Goal: Answer question/provide support: Share knowledge or assist other users

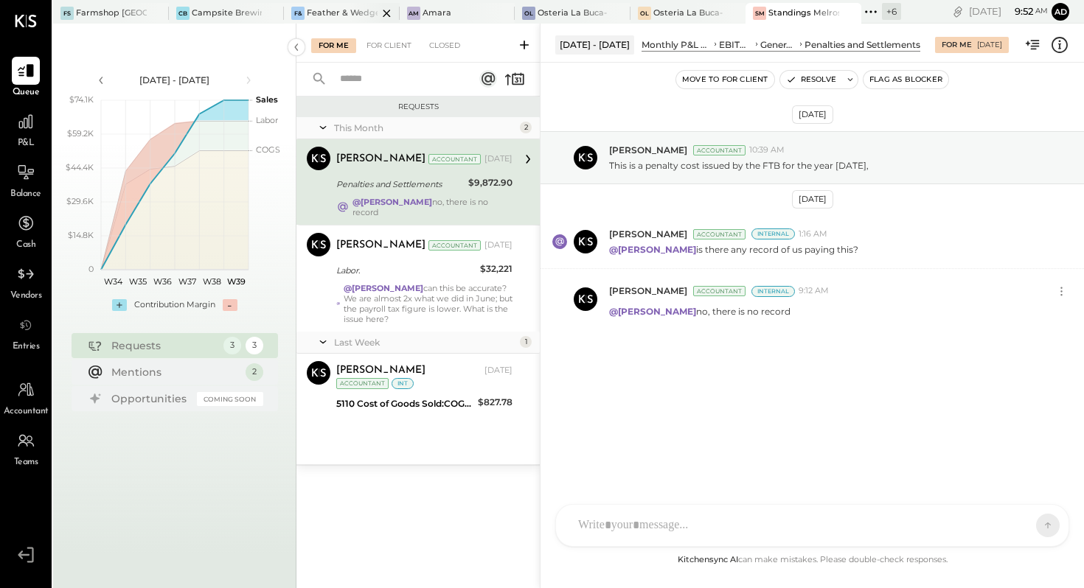
click at [337, 13] on div "Feather & Wedge" at bounding box center [342, 13] width 71 height 12
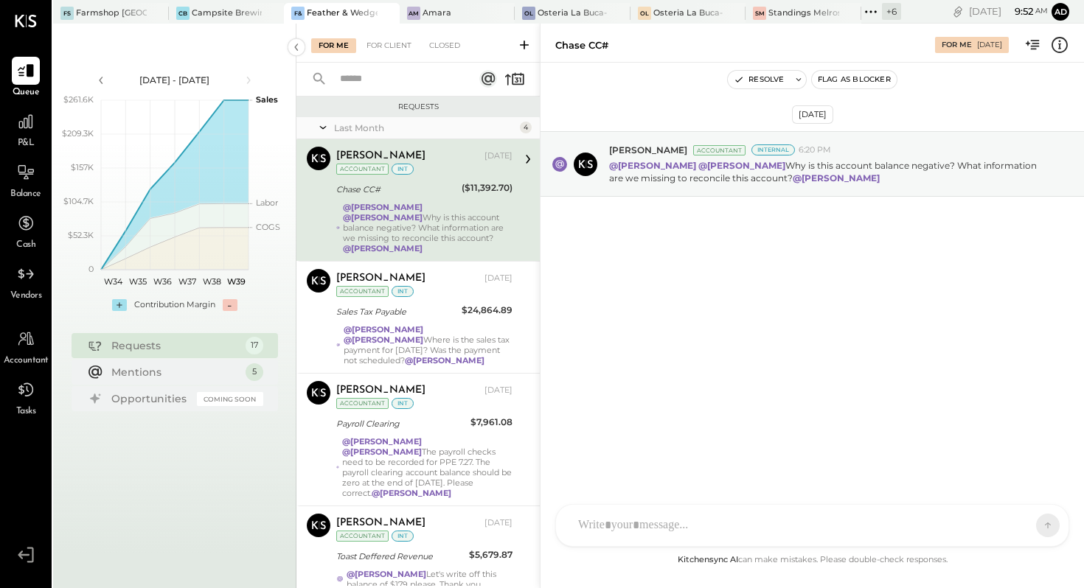
scroll to position [1107, 0]
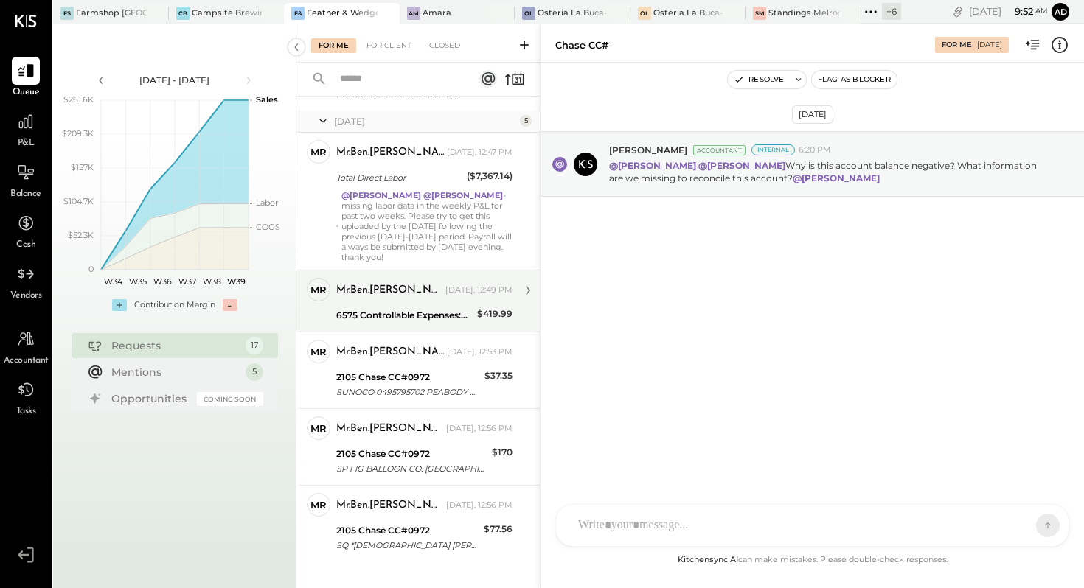
click at [417, 308] on div "6575 Controllable Expenses:General & Administrative Expenses:Office Supplies & …" at bounding box center [404, 315] width 136 height 15
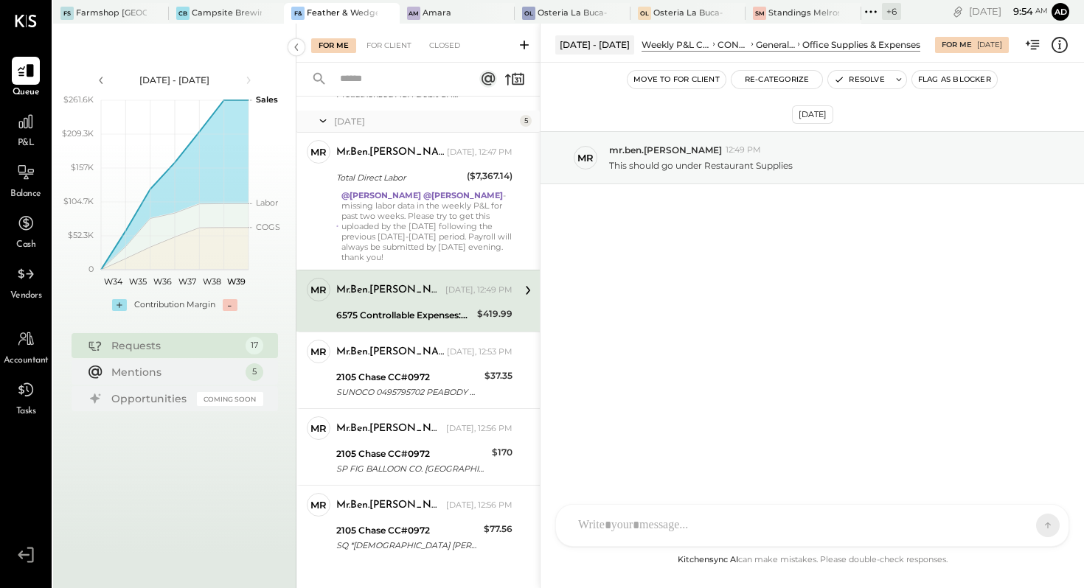
click at [1056, 49] on icon at bounding box center [1059, 44] width 19 height 19
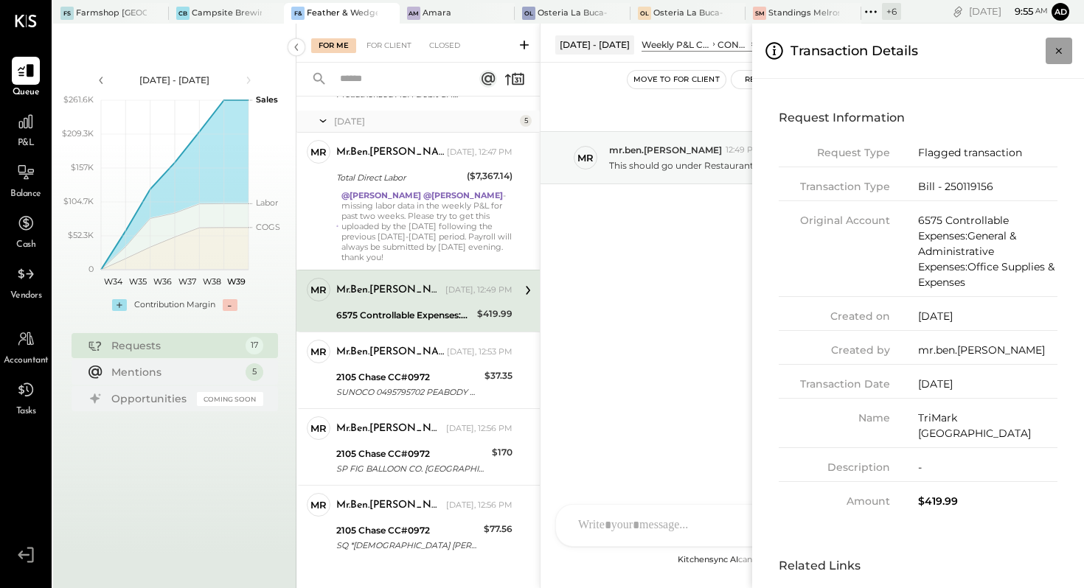
click at [1063, 55] on icon "Close panel" at bounding box center [1058, 51] width 15 height 15
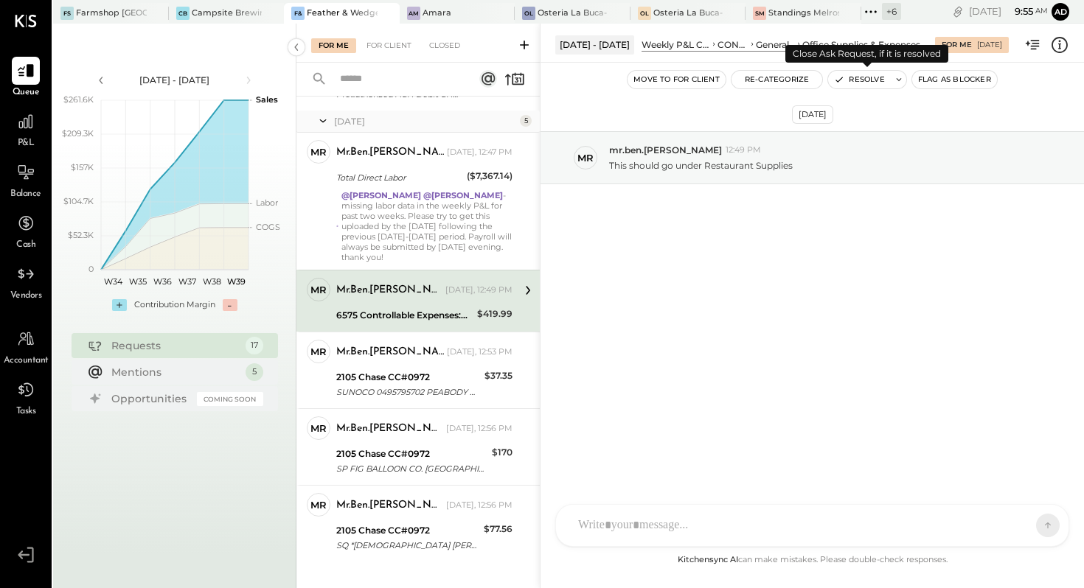
click at [855, 77] on button "Resolve" at bounding box center [859, 80] width 62 height 18
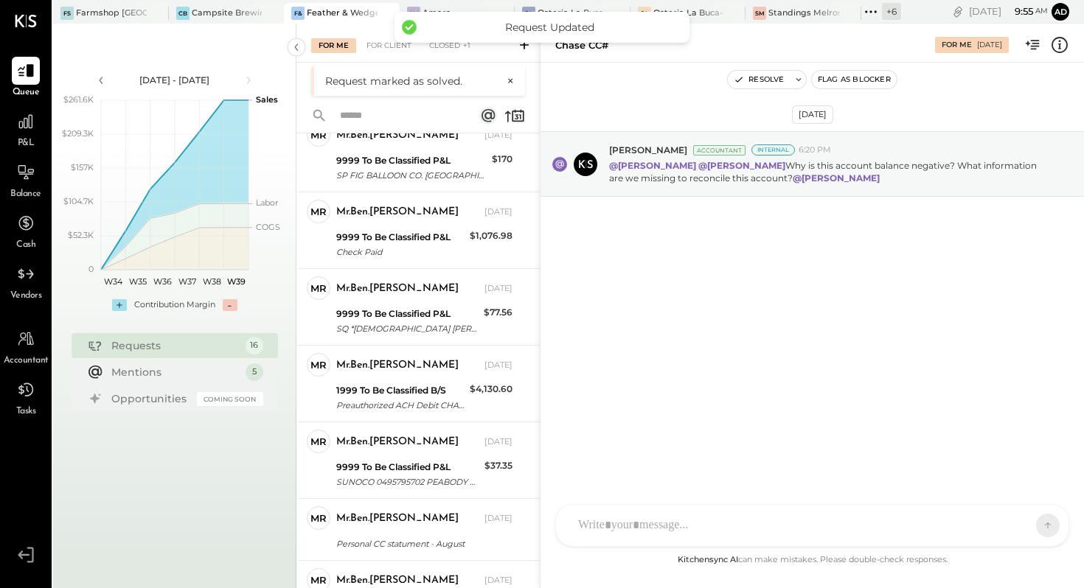
scroll to position [1045, 0]
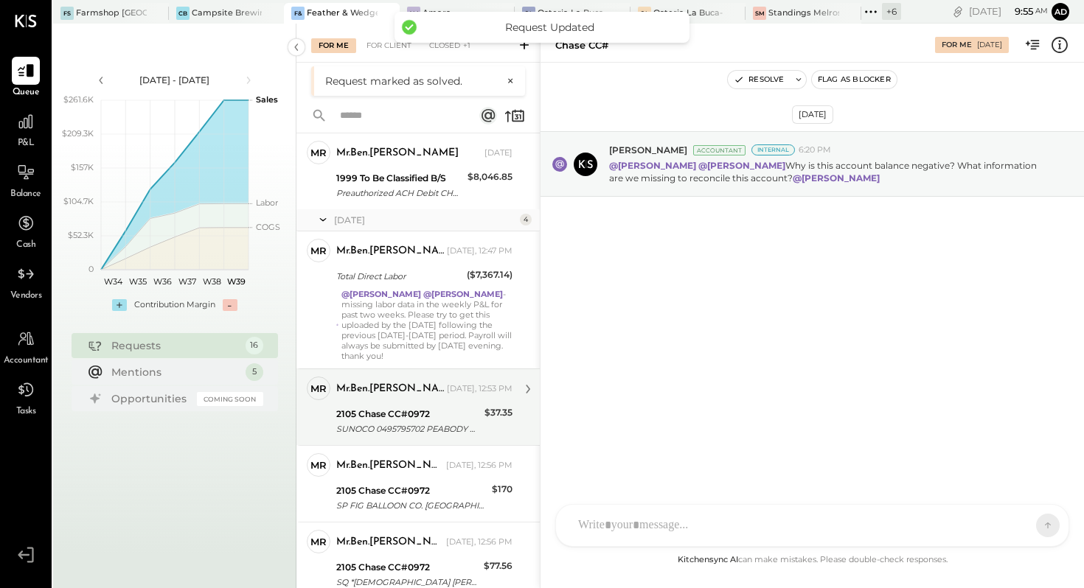
click at [397, 422] on div "SUNOCO 0495795702 PEABODY MA" at bounding box center [408, 429] width 144 height 15
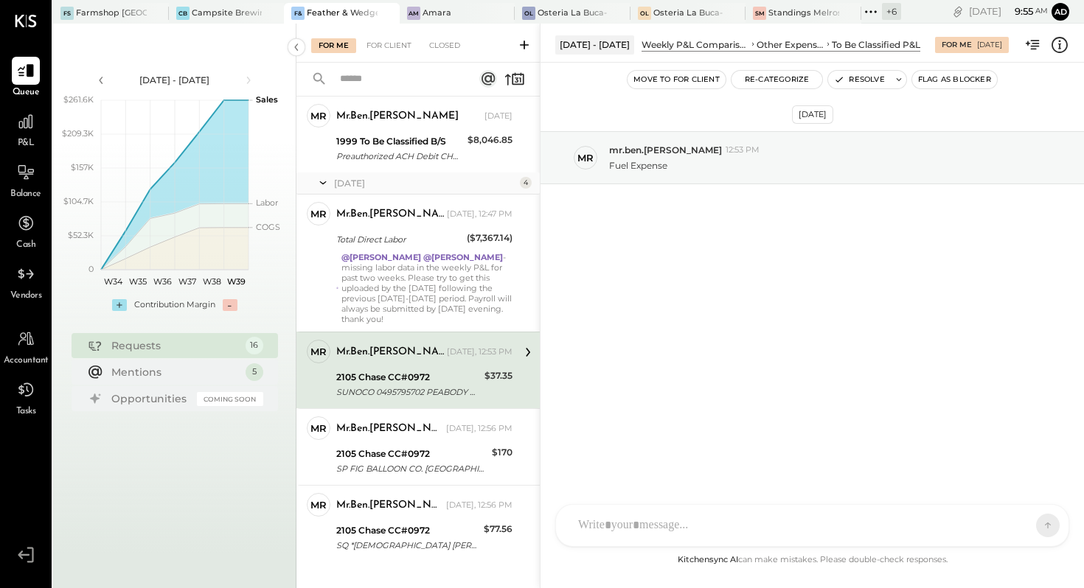
click at [1059, 50] on div "[DATE] - [DATE] Weekly P&L Comparison Other Expenses To Be Classified P&L For M…" at bounding box center [811, 42] width 543 height 29
click at [1057, 44] on icon at bounding box center [1059, 44] width 19 height 19
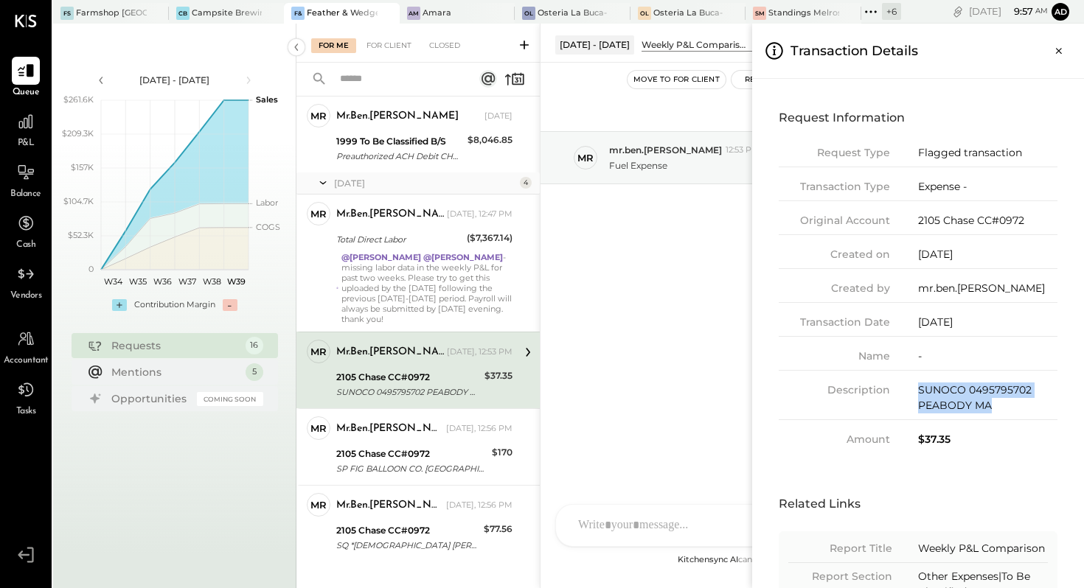
drag, startPoint x: 996, startPoint y: 413, endPoint x: 918, endPoint y: 391, distance: 81.2
click at [918, 391] on div "SUNOCO 0495795702 PEABODY MA" at bounding box center [987, 398] width 139 height 31
copy div "SUNOCO 0495795702 PEABODY MA"
click at [1051, 55] on icon "Close panel" at bounding box center [1058, 51] width 15 height 15
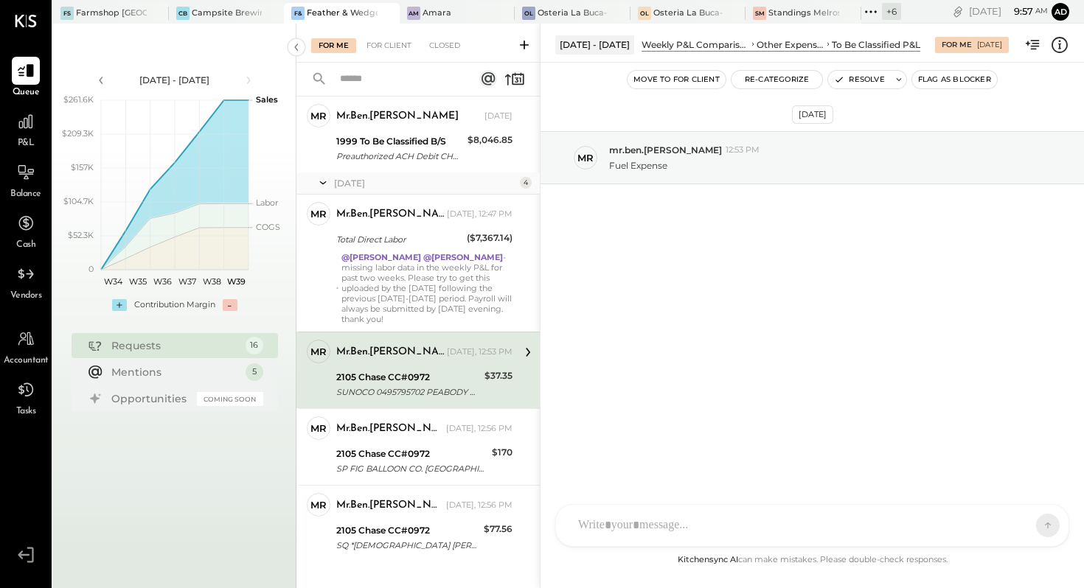
click at [908, 108] on div "[DATE] mr mr.ben.[PERSON_NAME] 12:53 PM Fuel Expense" at bounding box center [811, 197] width 543 height 195
click at [857, 86] on button "Resolve" at bounding box center [859, 80] width 62 height 18
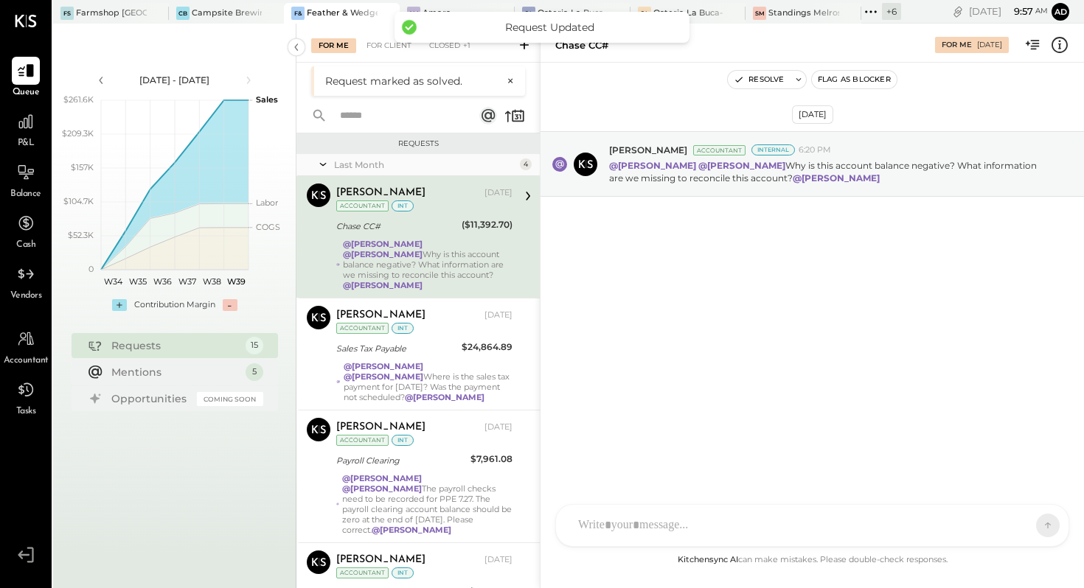
scroll to position [968, 0]
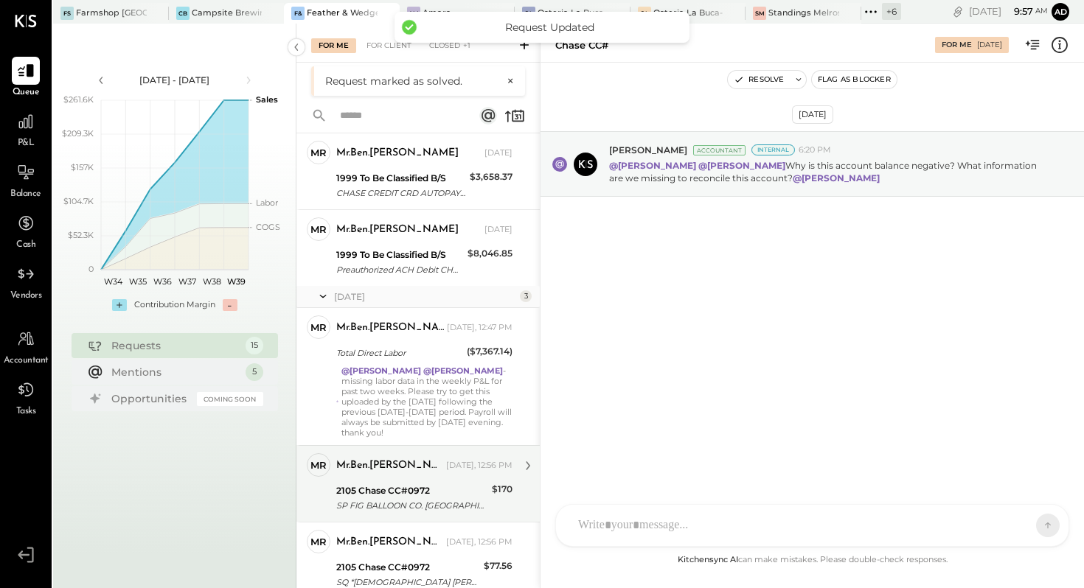
click at [400, 456] on div "mr.ben.[PERSON_NAME] [DATE], 12:56 PM" at bounding box center [424, 466] width 176 height 21
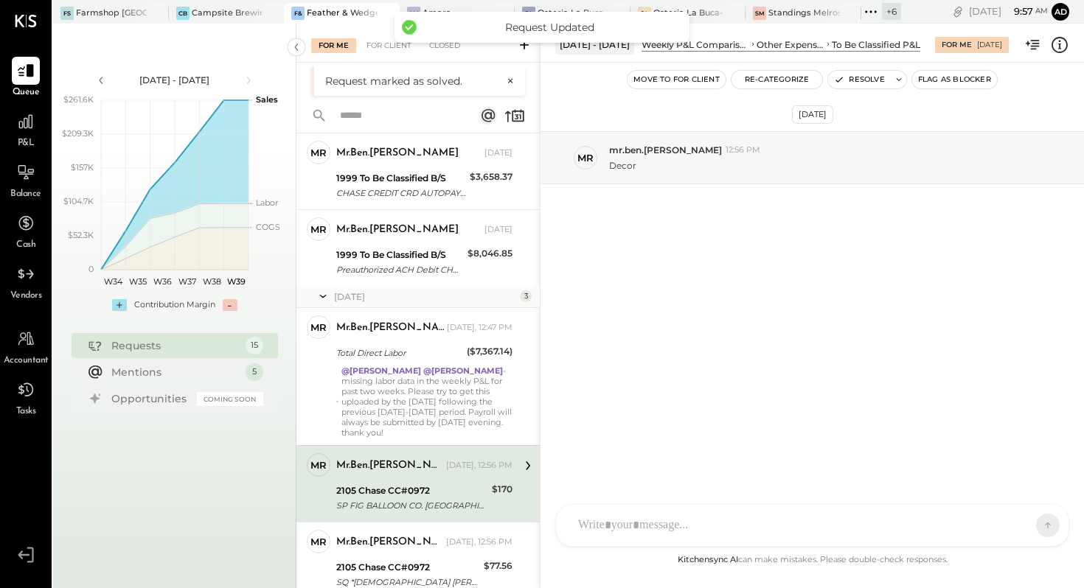
click at [1061, 48] on icon at bounding box center [1059, 44] width 19 height 19
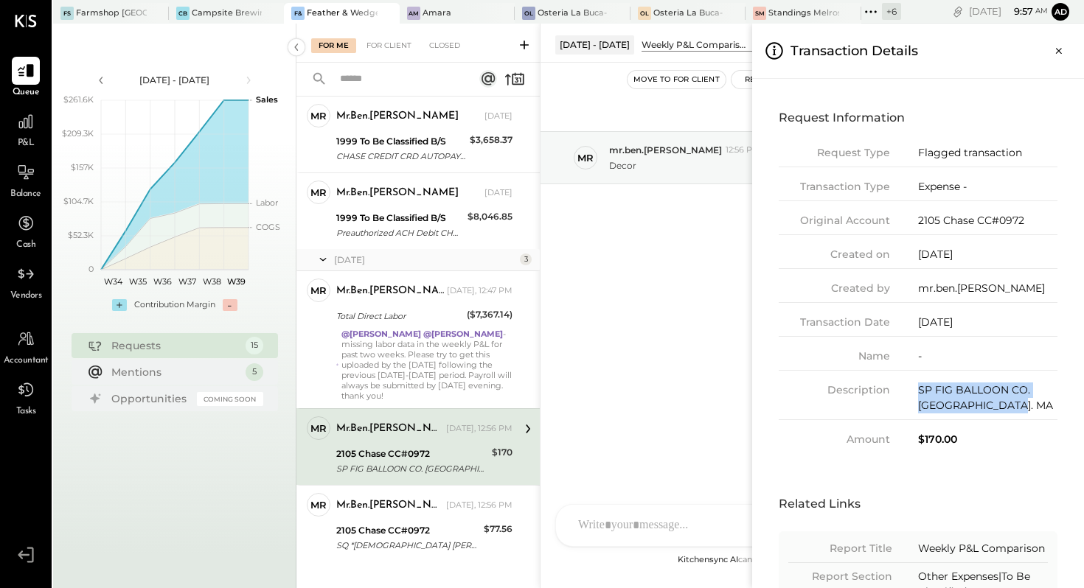
drag, startPoint x: 1028, startPoint y: 408, endPoint x: 911, endPoint y: 384, distance: 119.7
click at [911, 384] on div "Description SP FIG BALLOON CO. [GEOGRAPHIC_DATA]. MA" at bounding box center [918, 402] width 279 height 38
copy div "SP FIG BALLOON CO. [GEOGRAPHIC_DATA]. MA"
click at [1058, 50] on icon "Close panel" at bounding box center [1059, 51] width 6 height 6
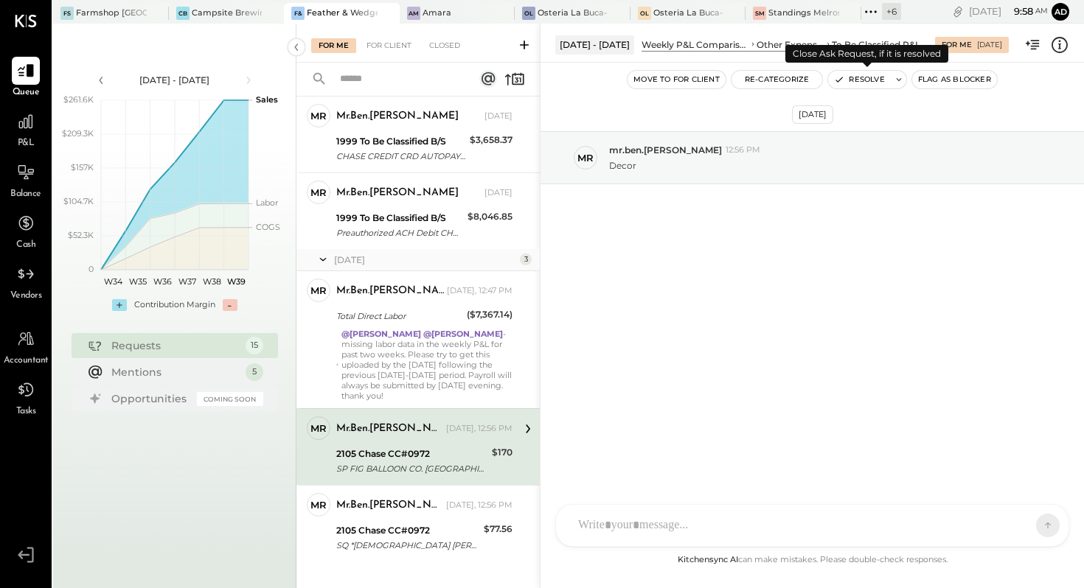
click at [850, 82] on button "Resolve" at bounding box center [859, 80] width 62 height 18
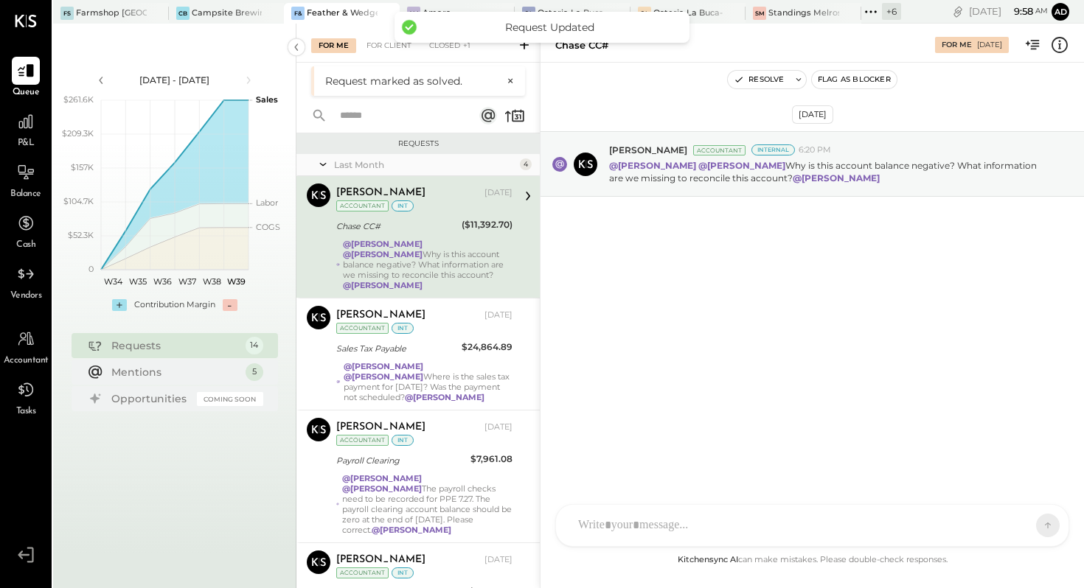
scroll to position [891, 0]
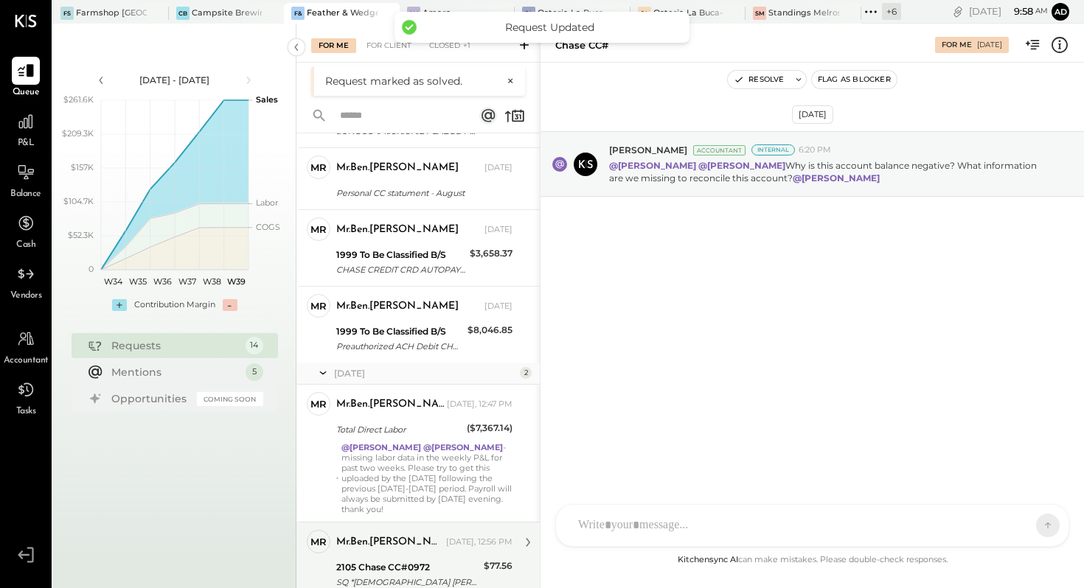
click at [403, 532] on div "mr.ben.[PERSON_NAME] [DATE], 12:56 PM" at bounding box center [424, 542] width 176 height 25
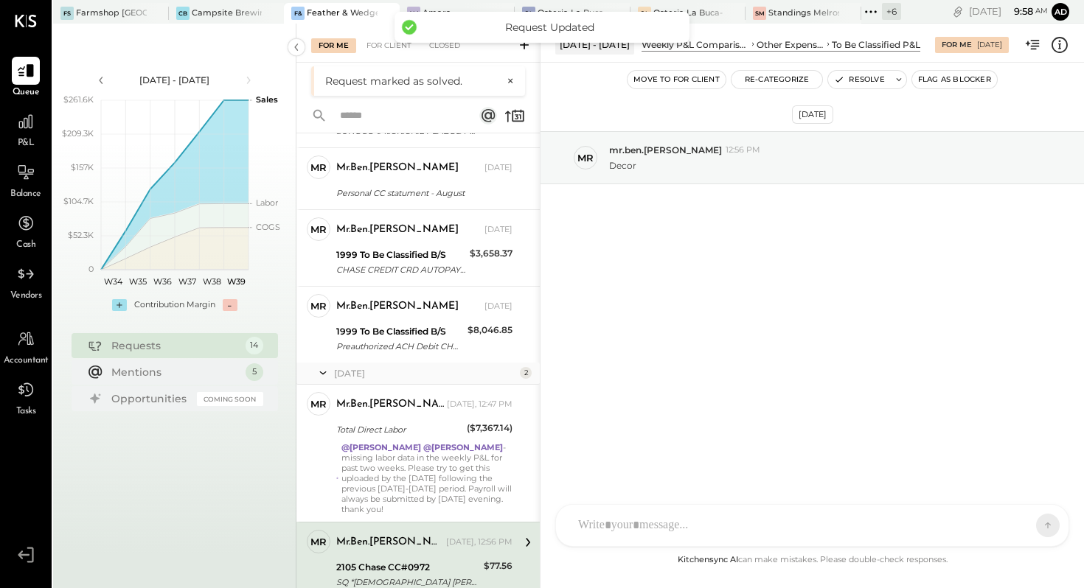
click at [1054, 45] on icon at bounding box center [1059, 44] width 19 height 19
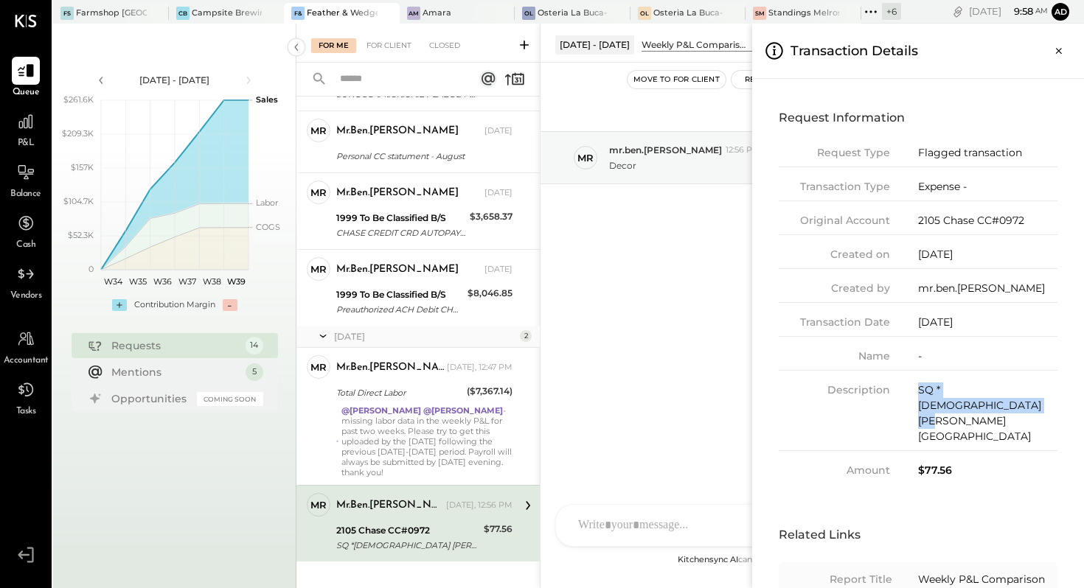
drag, startPoint x: 999, startPoint y: 408, endPoint x: 902, endPoint y: 392, distance: 97.9
click at [902, 392] on div "Description SQ *[DEMOGRAPHIC_DATA] [GEOGRAPHIC_DATA]" at bounding box center [918, 417] width 279 height 69
copy div "SQ *[DEMOGRAPHIC_DATA] [PERSON_NAME][GEOGRAPHIC_DATA]"
click at [1057, 55] on icon "Close panel" at bounding box center [1058, 51] width 15 height 15
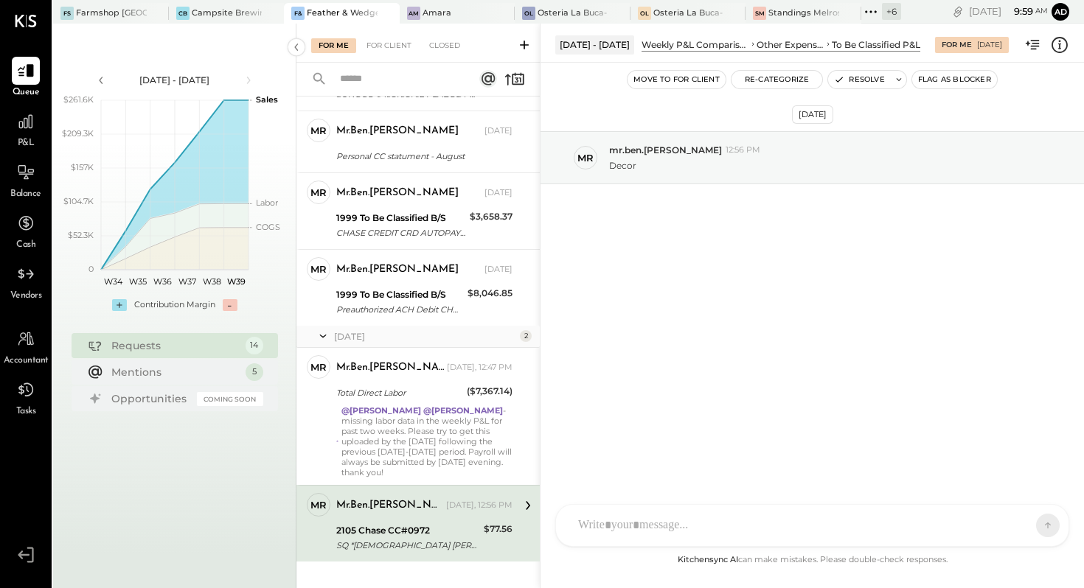
click at [725, 271] on div "[DATE] mr mr.ben.[PERSON_NAME] 12:56 PM Decor" at bounding box center [811, 197] width 543 height 195
click at [847, 86] on button "Resolve" at bounding box center [859, 80] width 62 height 18
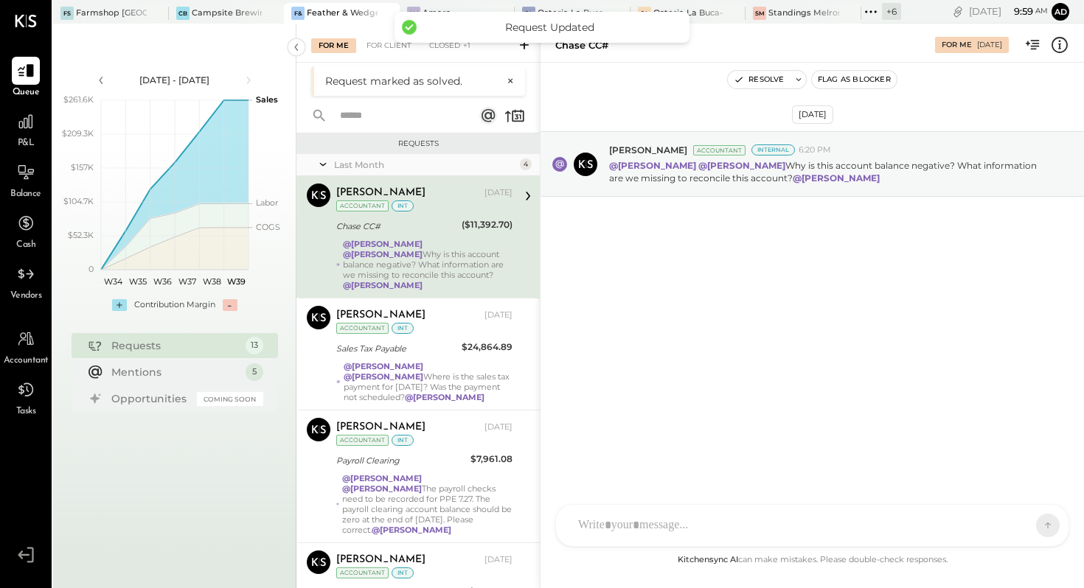
scroll to position [815, 0]
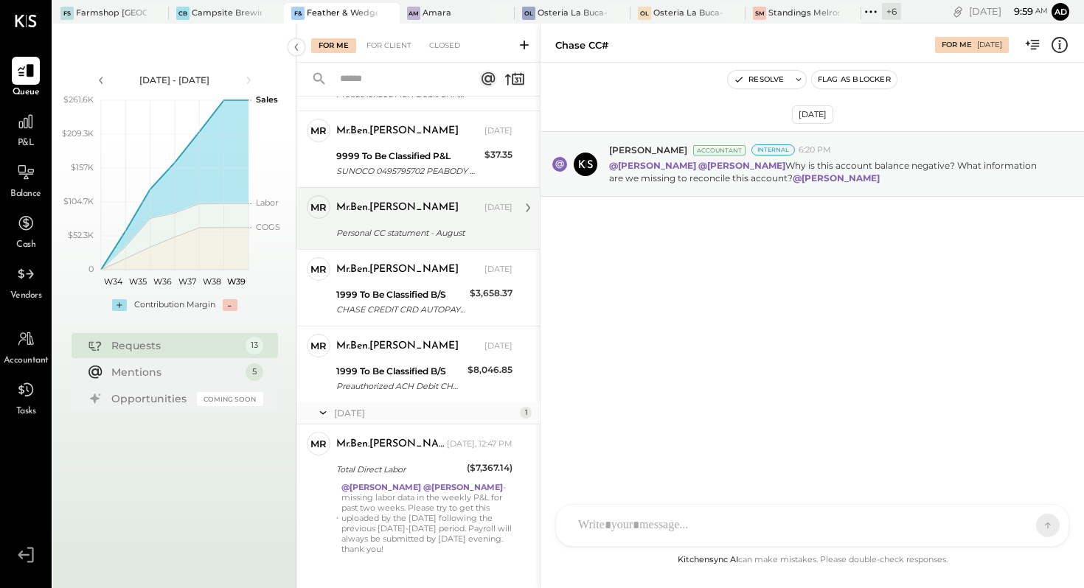
click at [403, 224] on div "Personal CC statument - August" at bounding box center [422, 233] width 172 height 18
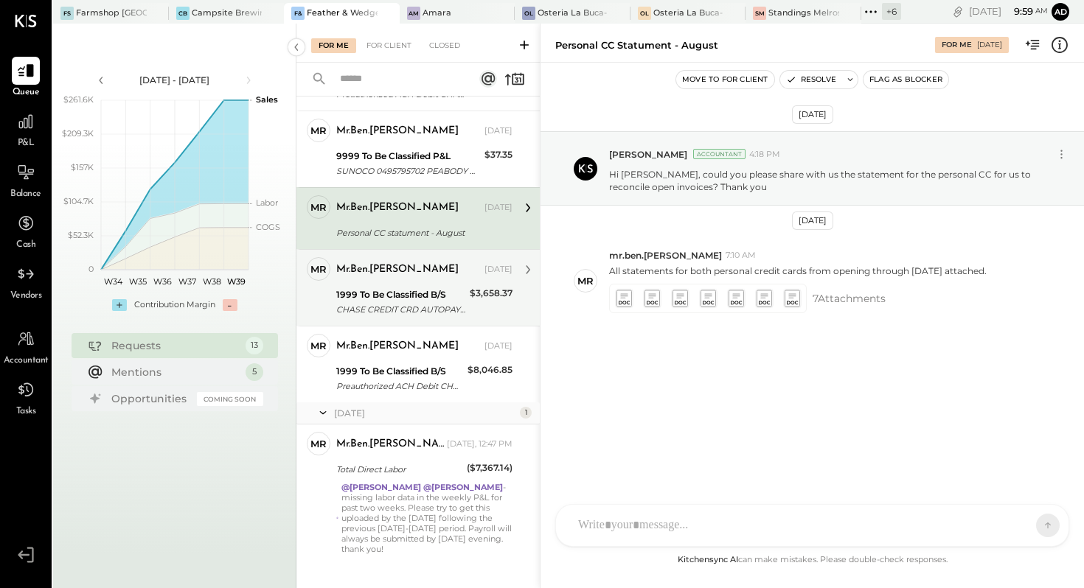
click at [394, 288] on div "1999 To Be Classified B/S" at bounding box center [400, 295] width 129 height 15
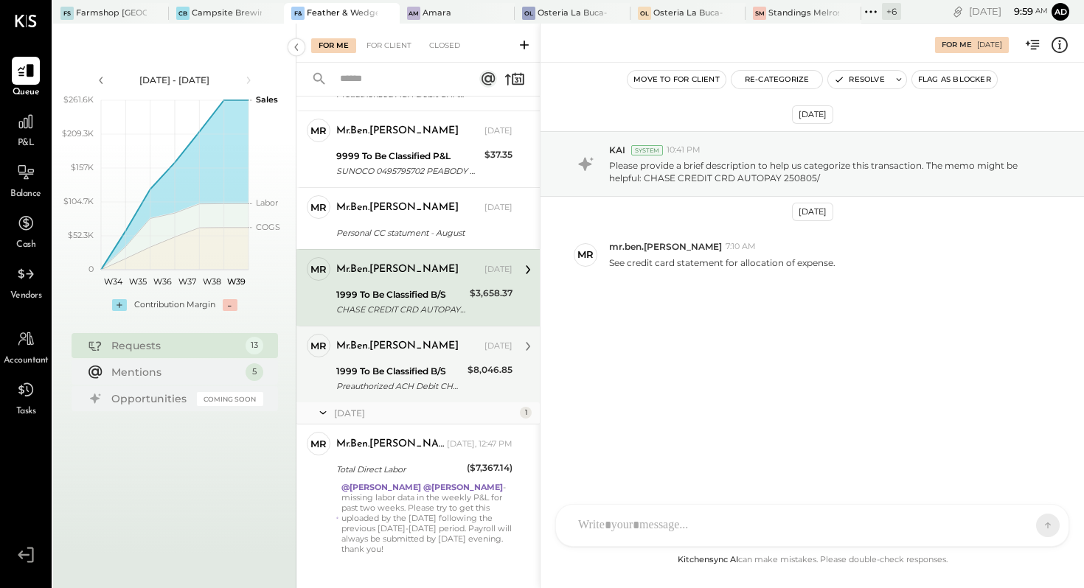
click at [385, 364] on div "1999 To Be Classified B/S" at bounding box center [399, 371] width 127 height 15
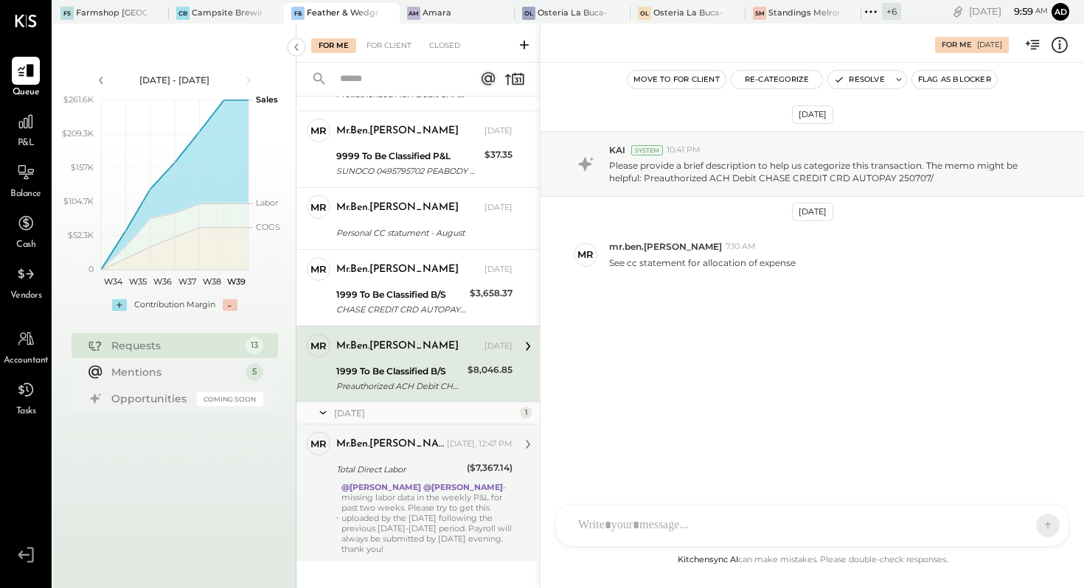
click at [406, 462] on div "Total Direct Labor" at bounding box center [399, 469] width 126 height 15
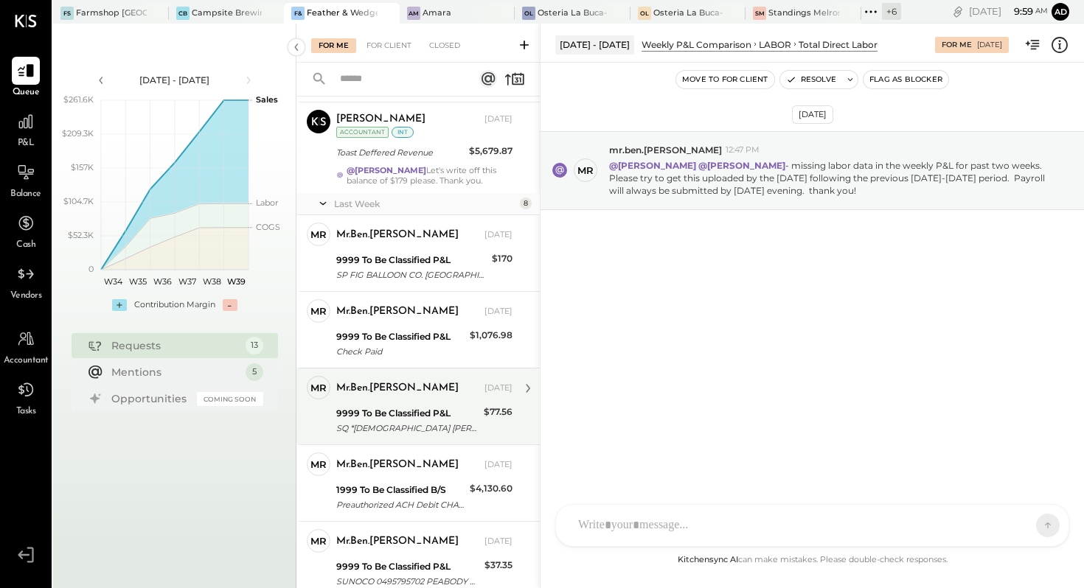
scroll to position [403, 0]
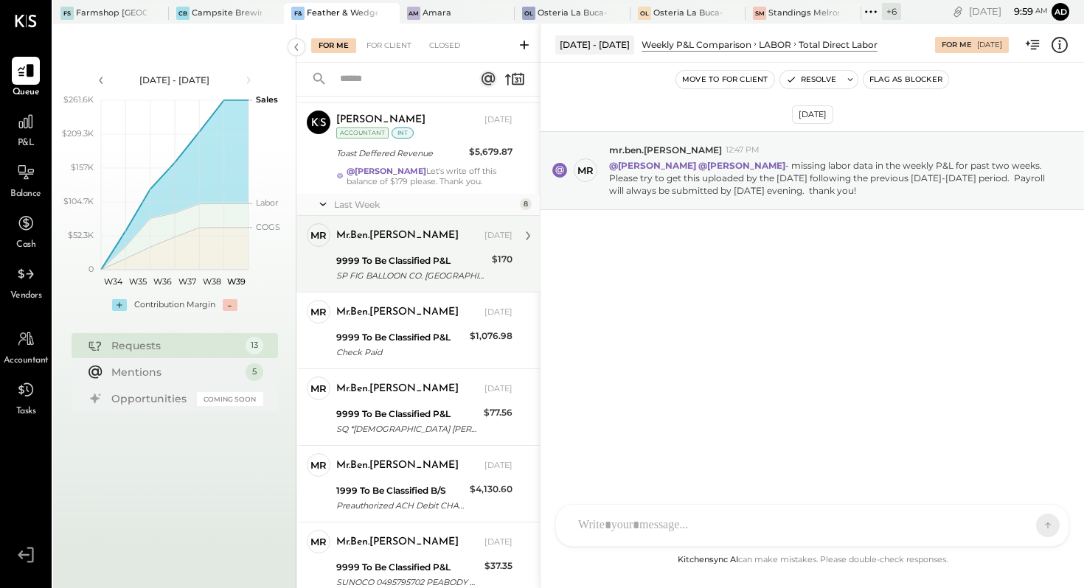
click at [436, 268] on div "SP FIG BALLOON CO. [GEOGRAPHIC_DATA]. MA" at bounding box center [411, 275] width 151 height 15
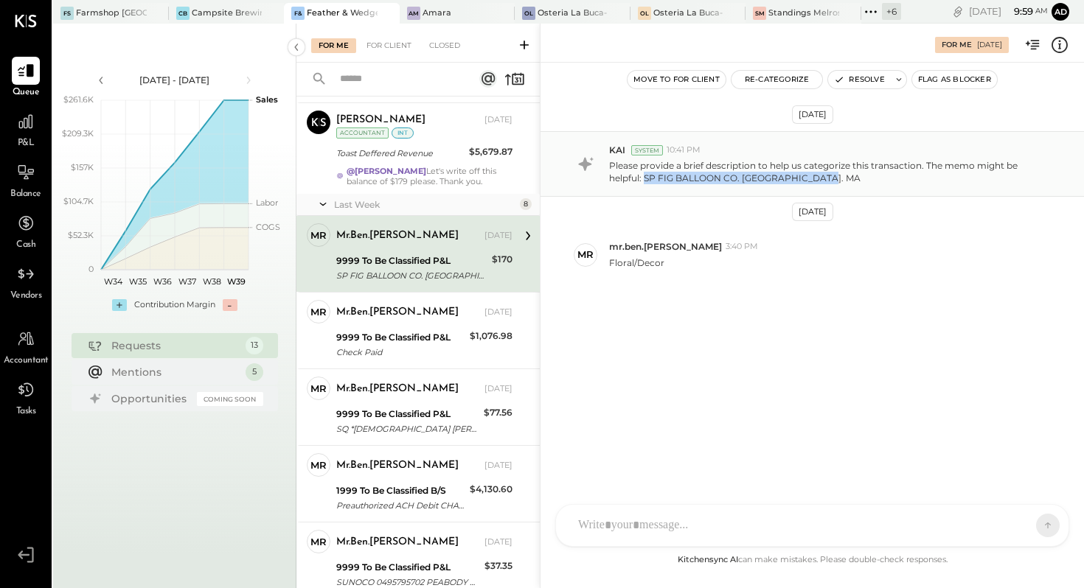
drag, startPoint x: 849, startPoint y: 178, endPoint x: 646, endPoint y: 182, distance: 202.8
click at [646, 182] on p "Please provide a brief description to help us categorize this transaction. The …" at bounding box center [829, 171] width 440 height 25
copy p "SP FIG BALLOON CO. [GEOGRAPHIC_DATA]. MA"
click at [853, 74] on button "Resolve" at bounding box center [859, 80] width 62 height 18
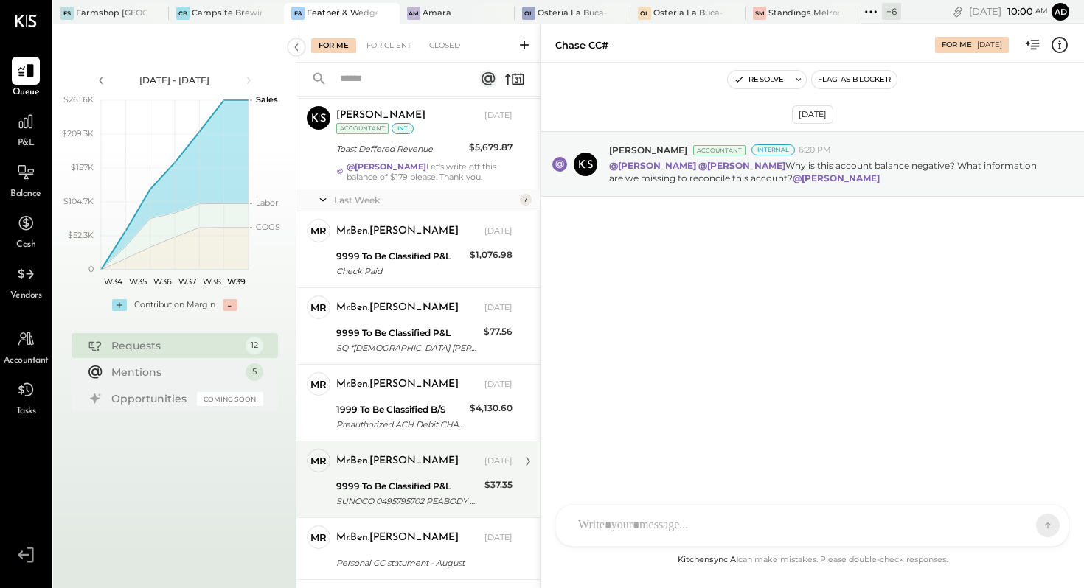
scroll to position [387, 0]
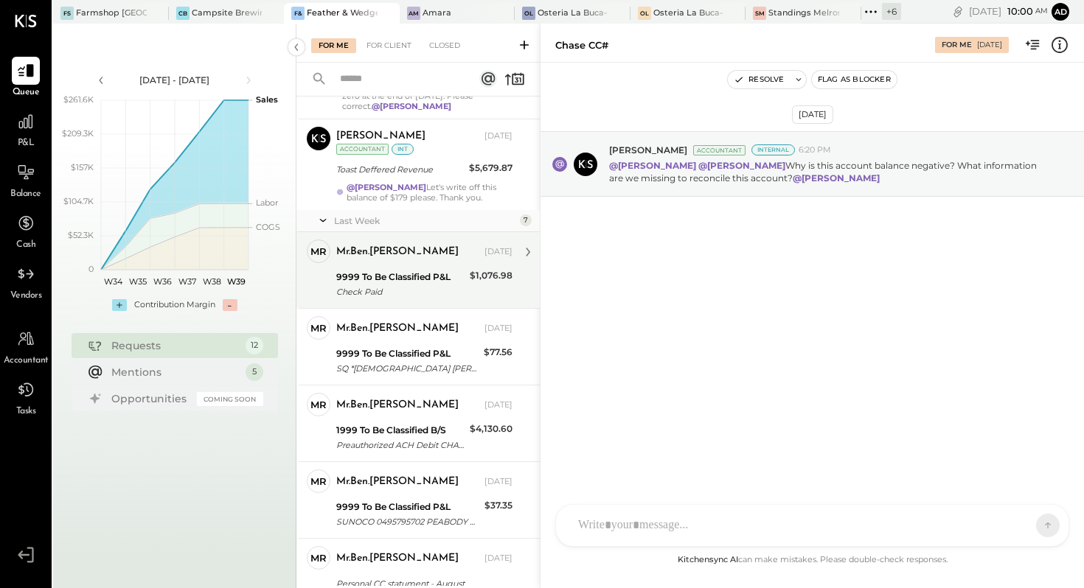
click at [417, 285] on div "Check Paid" at bounding box center [400, 292] width 129 height 15
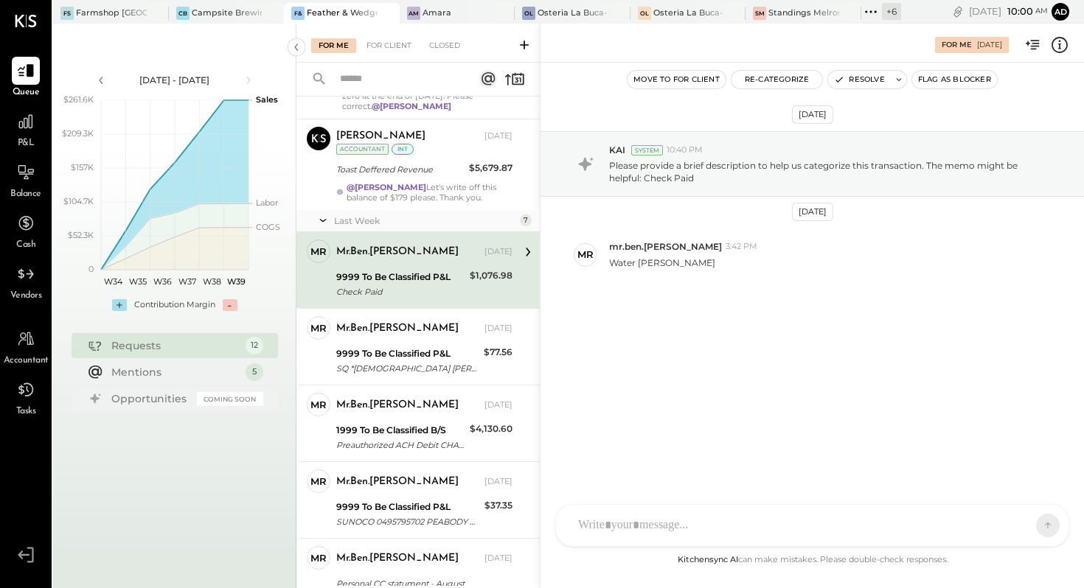
click at [1062, 46] on icon at bounding box center [1059, 44] width 19 height 19
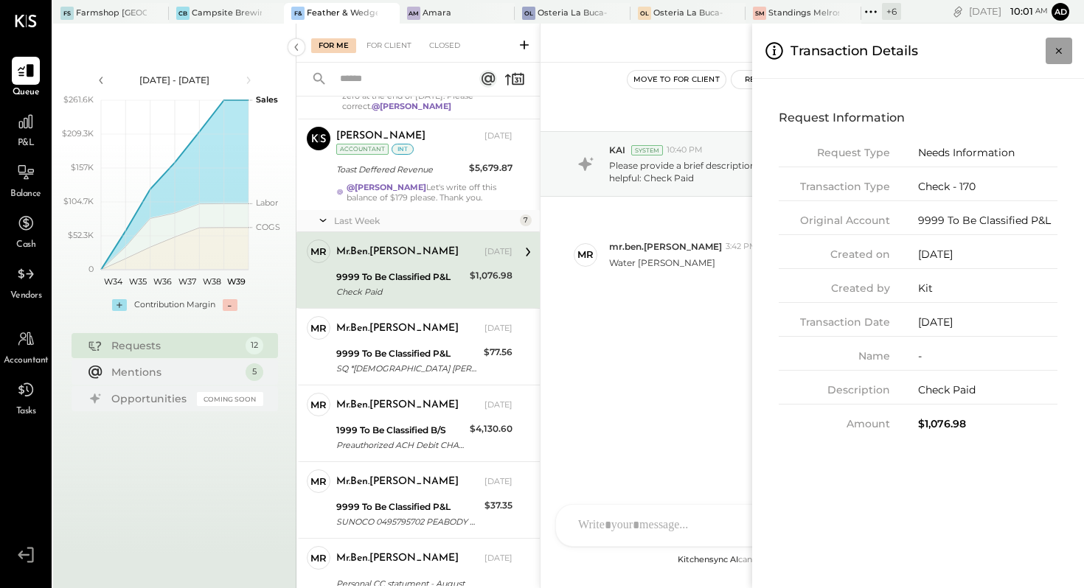
click at [1055, 49] on icon "Close panel" at bounding box center [1058, 51] width 15 height 15
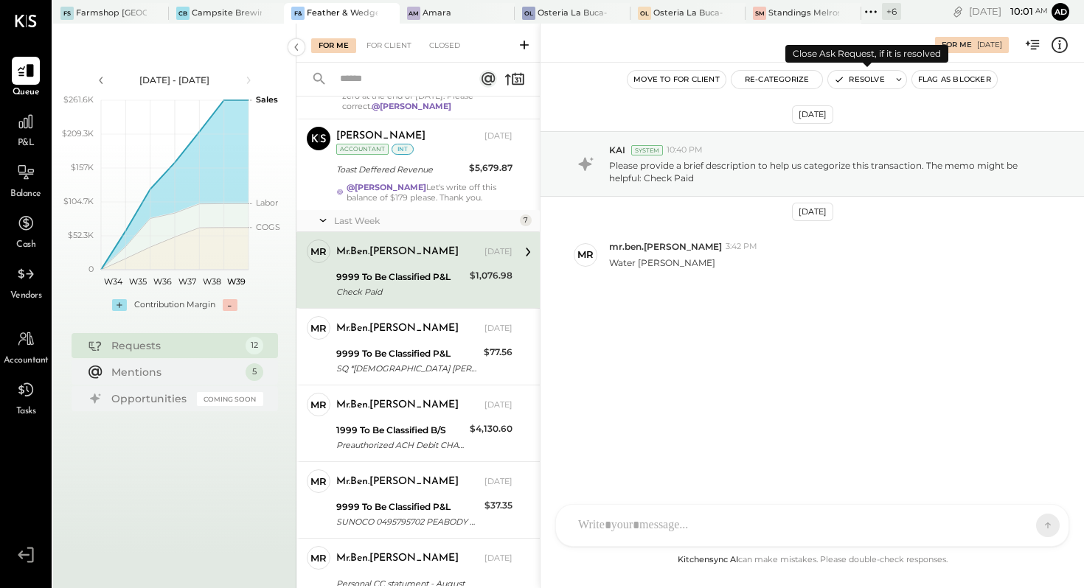
click at [857, 76] on button "Resolve" at bounding box center [859, 80] width 62 height 18
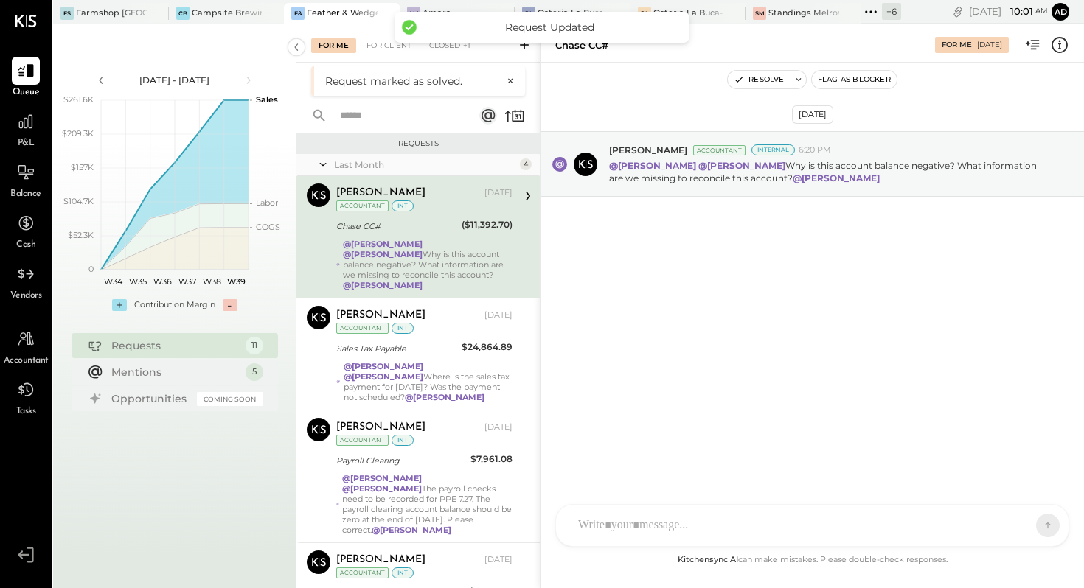
scroll to position [369, 0]
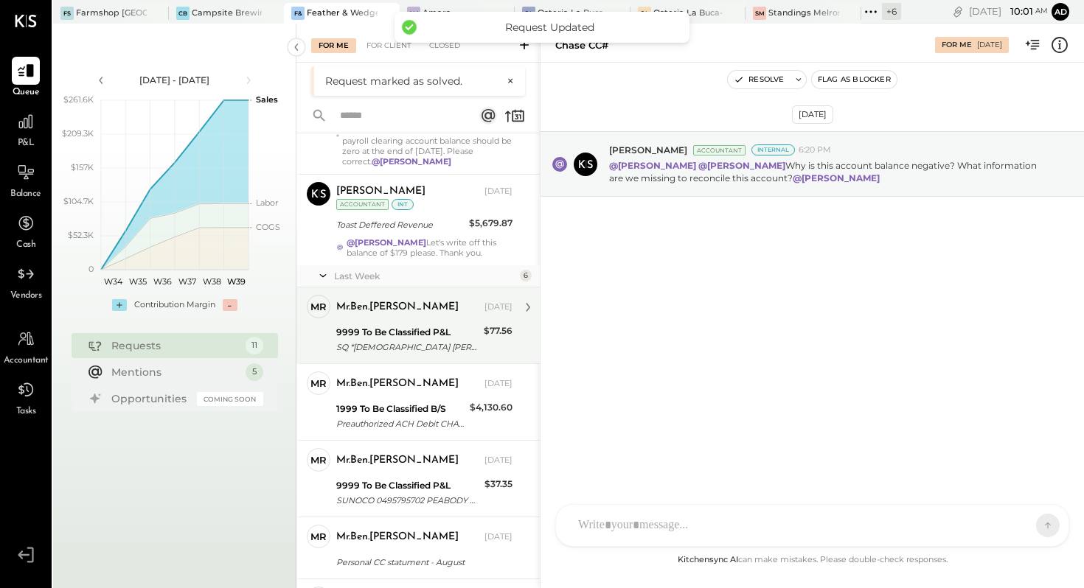
click at [410, 340] on div "SQ *[DEMOGRAPHIC_DATA] [PERSON_NAME][GEOGRAPHIC_DATA]" at bounding box center [407, 347] width 143 height 15
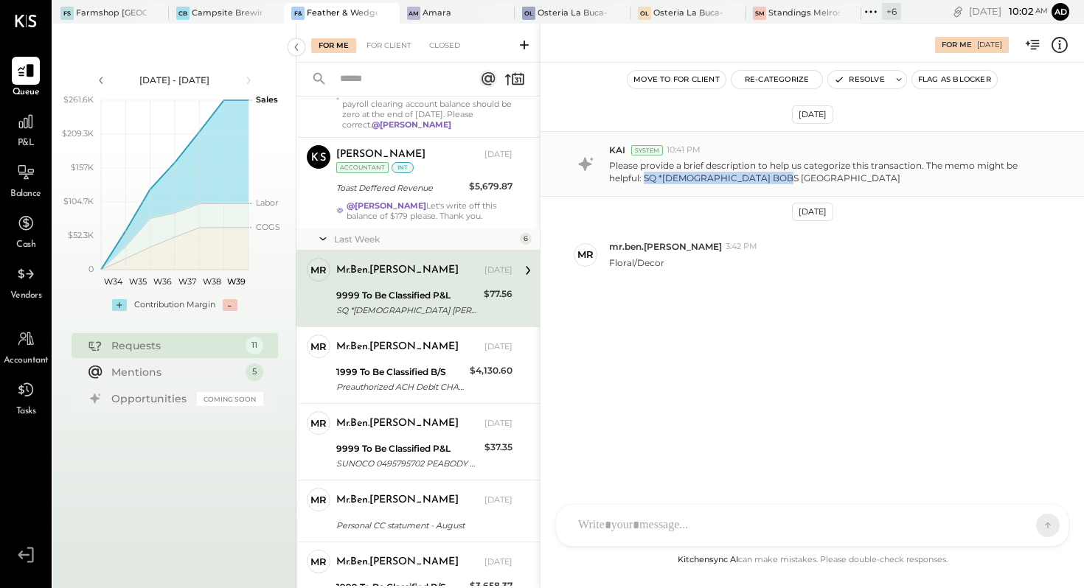
drag, startPoint x: 798, startPoint y: 180, endPoint x: 644, endPoint y: 184, distance: 154.9
click at [644, 184] on p "Please provide a brief description to help us categorize this transaction. The …" at bounding box center [829, 171] width 440 height 25
copy p "SQ *[DEMOGRAPHIC_DATA] [PERSON_NAME][GEOGRAPHIC_DATA]"
click at [859, 80] on button "Resolve" at bounding box center [859, 80] width 62 height 18
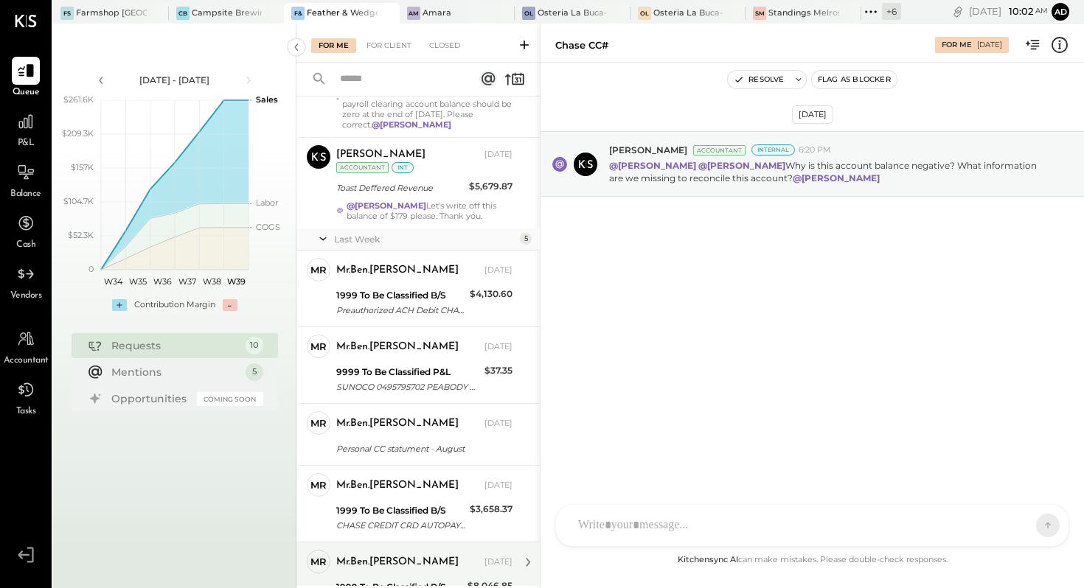
scroll to position [585, 0]
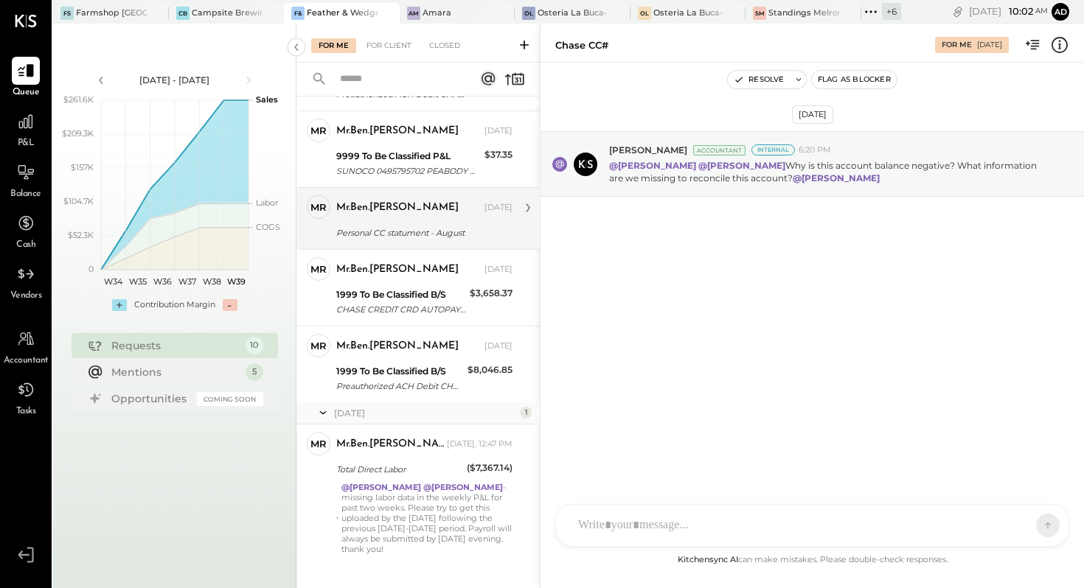
click at [403, 226] on div "Personal CC statument - August" at bounding box center [422, 233] width 172 height 15
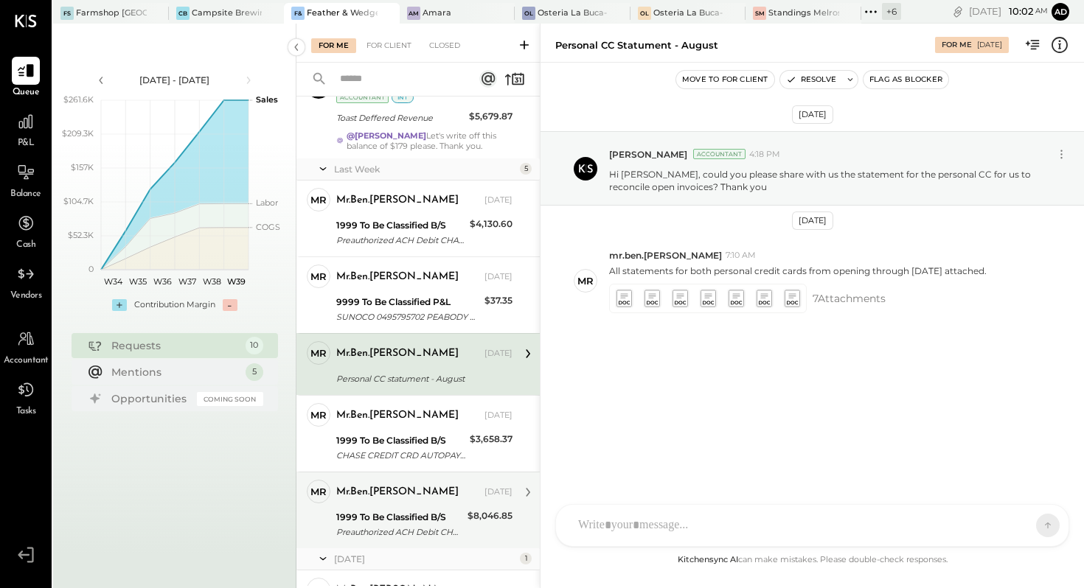
scroll to position [383, 0]
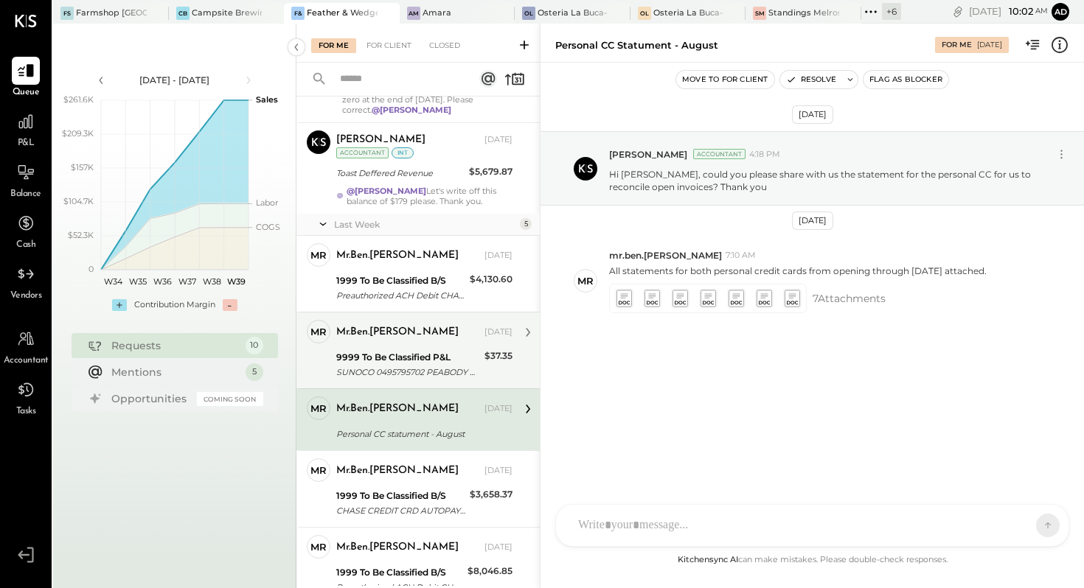
click at [400, 326] on div "mr.ben.[PERSON_NAME] [DATE] 9999 To Be Classified P&L SUNOCO 0495795702 PEABODY…" at bounding box center [424, 350] width 176 height 61
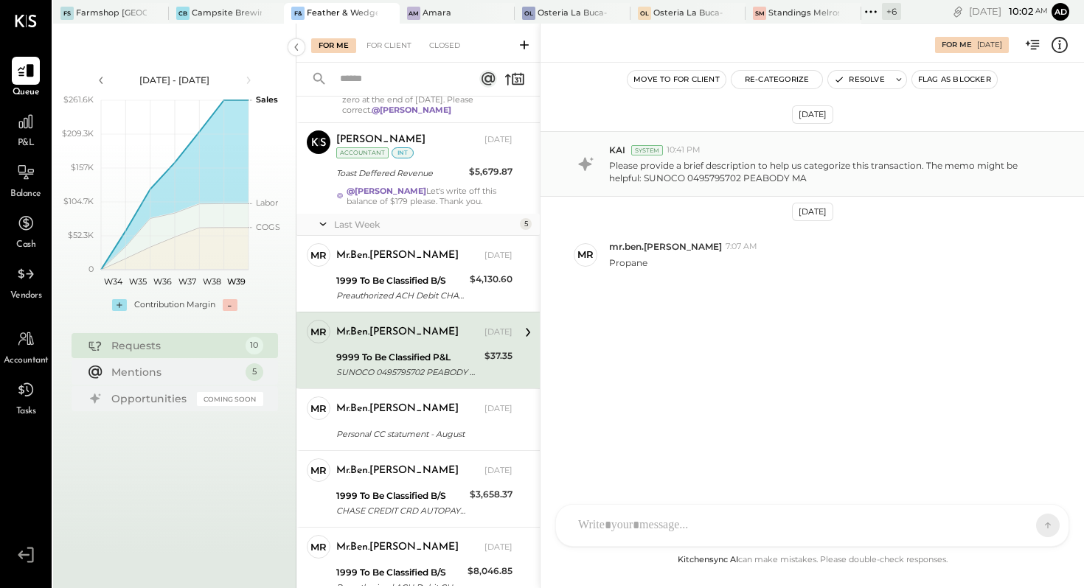
click at [818, 181] on p "Please provide a brief description to help us categorize this transaction. The …" at bounding box center [829, 171] width 440 height 25
drag, startPoint x: 801, startPoint y: 178, endPoint x: 646, endPoint y: 181, distance: 154.9
click at [646, 181] on p "Please provide a brief description to help us categorize this transaction. The …" at bounding box center [829, 171] width 440 height 25
copy p "SUNOCO 0495795702 PEABODY MA"
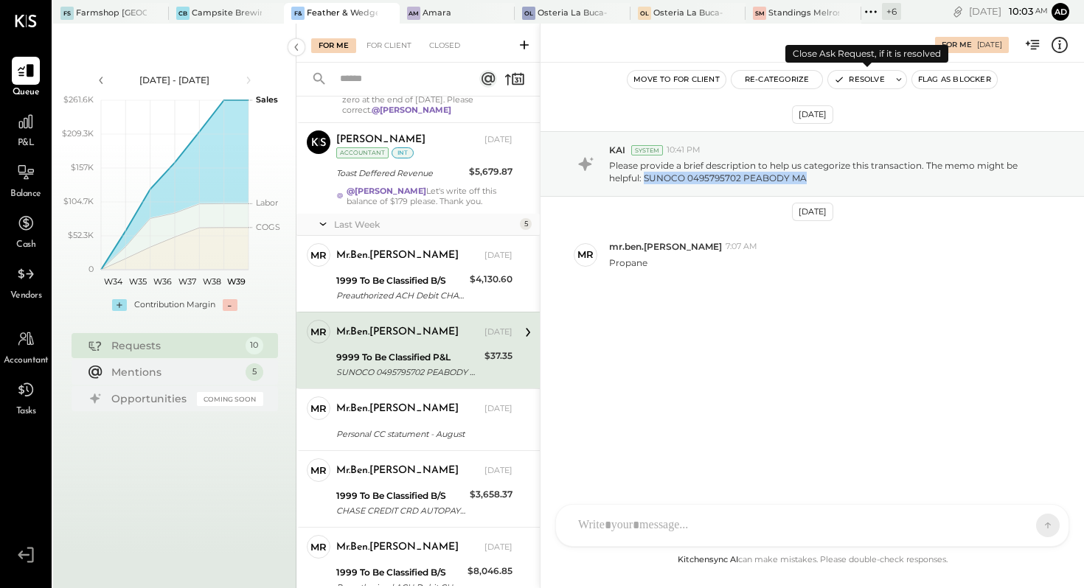
click at [848, 82] on button "Resolve" at bounding box center [859, 80] width 62 height 18
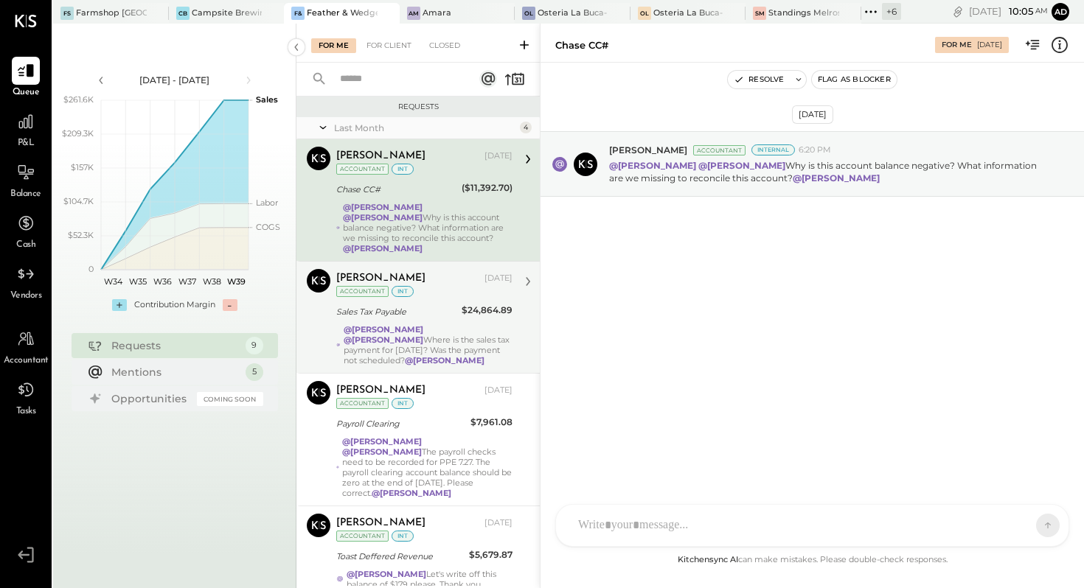
scroll to position [508, 0]
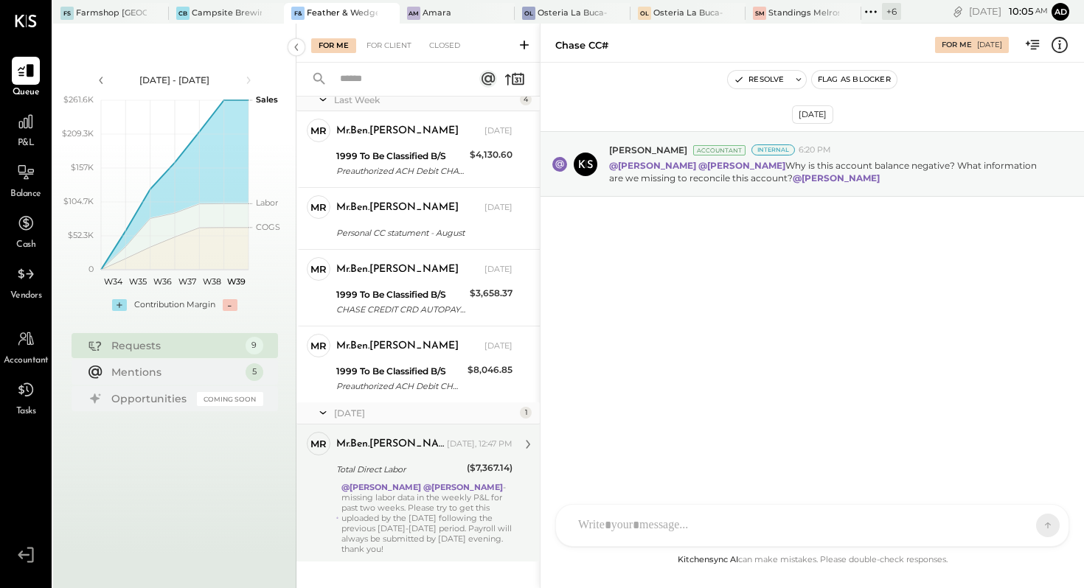
click at [386, 462] on div "Total Direct Labor" at bounding box center [399, 469] width 126 height 15
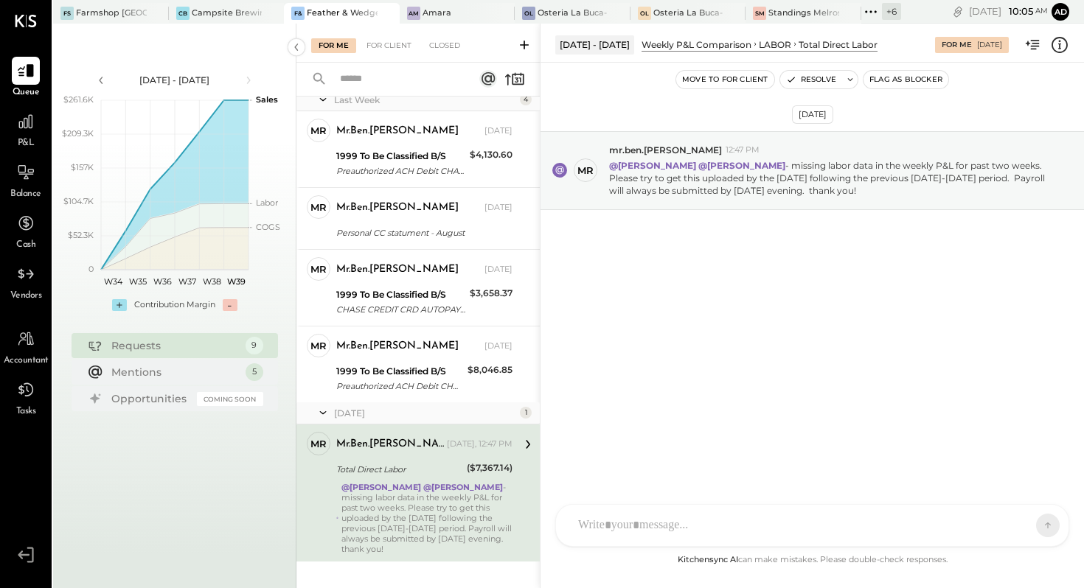
click at [1057, 42] on icon at bounding box center [1059, 44] width 19 height 19
